Goal: Task Accomplishment & Management: Complete application form

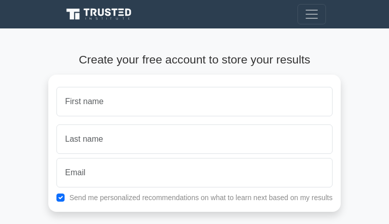
type input "MFJisTKl"
type input "PlscEHNx"
type input "[EMAIL_ADDRESS][DOMAIN_NAME]"
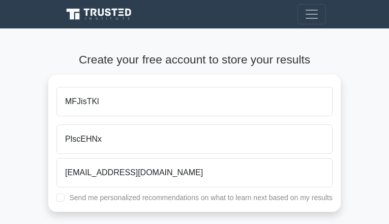
checkbox input "true"
